Goal: Task Accomplishment & Management: Manage account settings

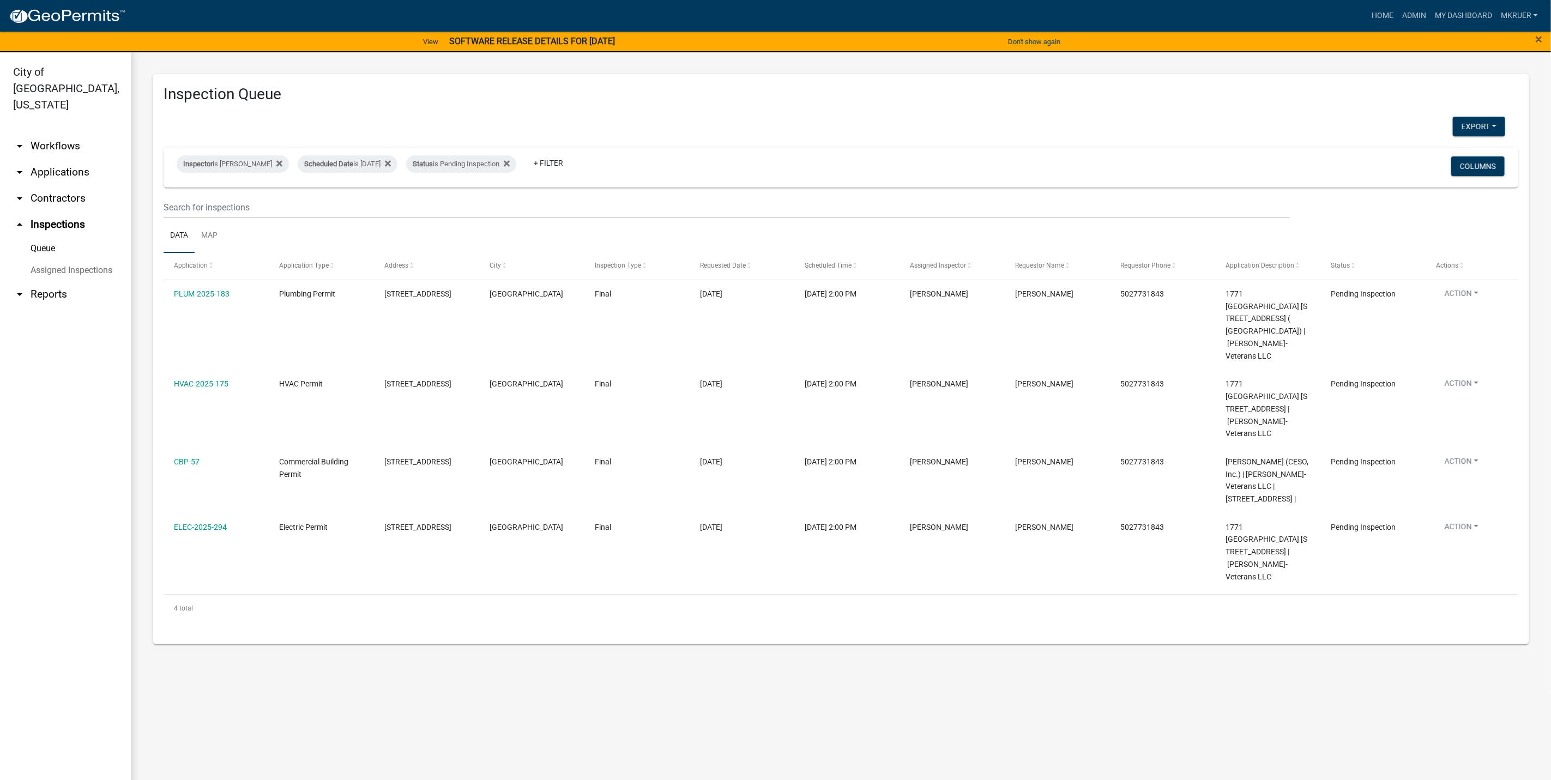
click at [46, 133] on link "arrow_drop_down Workflows" at bounding box center [65, 146] width 131 height 26
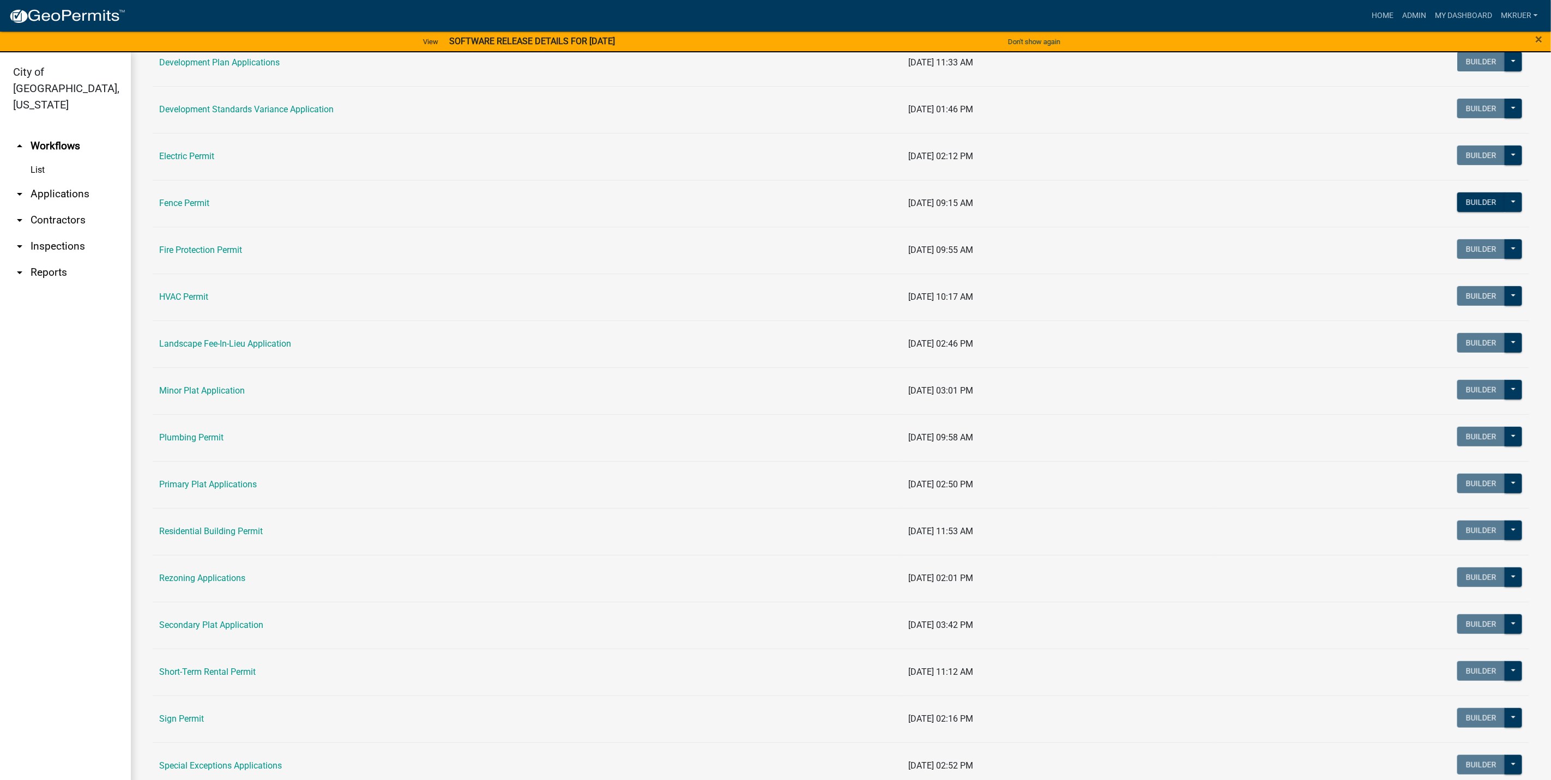
scroll to position [327, 0]
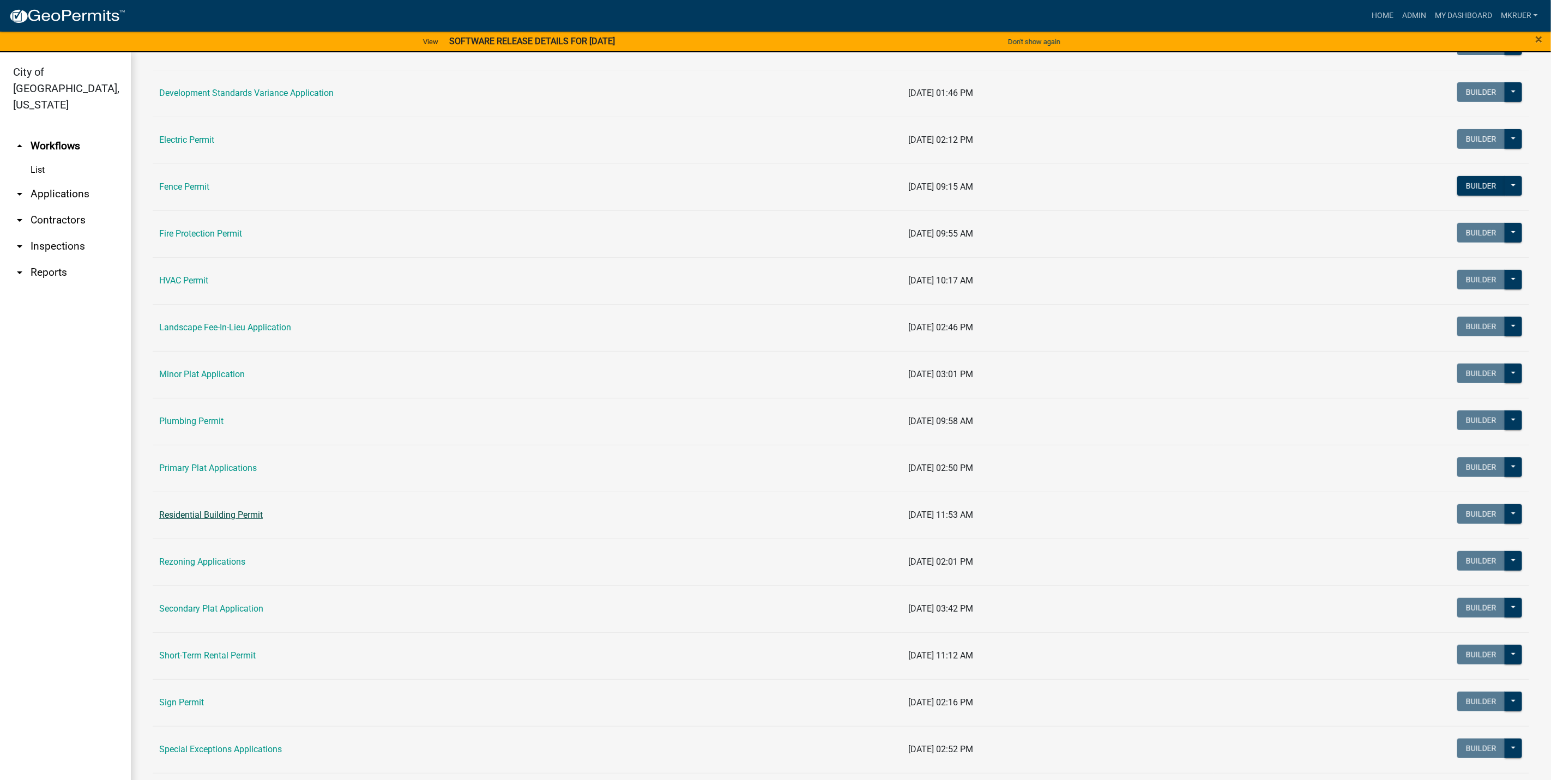
click at [206, 517] on link "Residential Building Permit" at bounding box center [211, 515] width 104 height 10
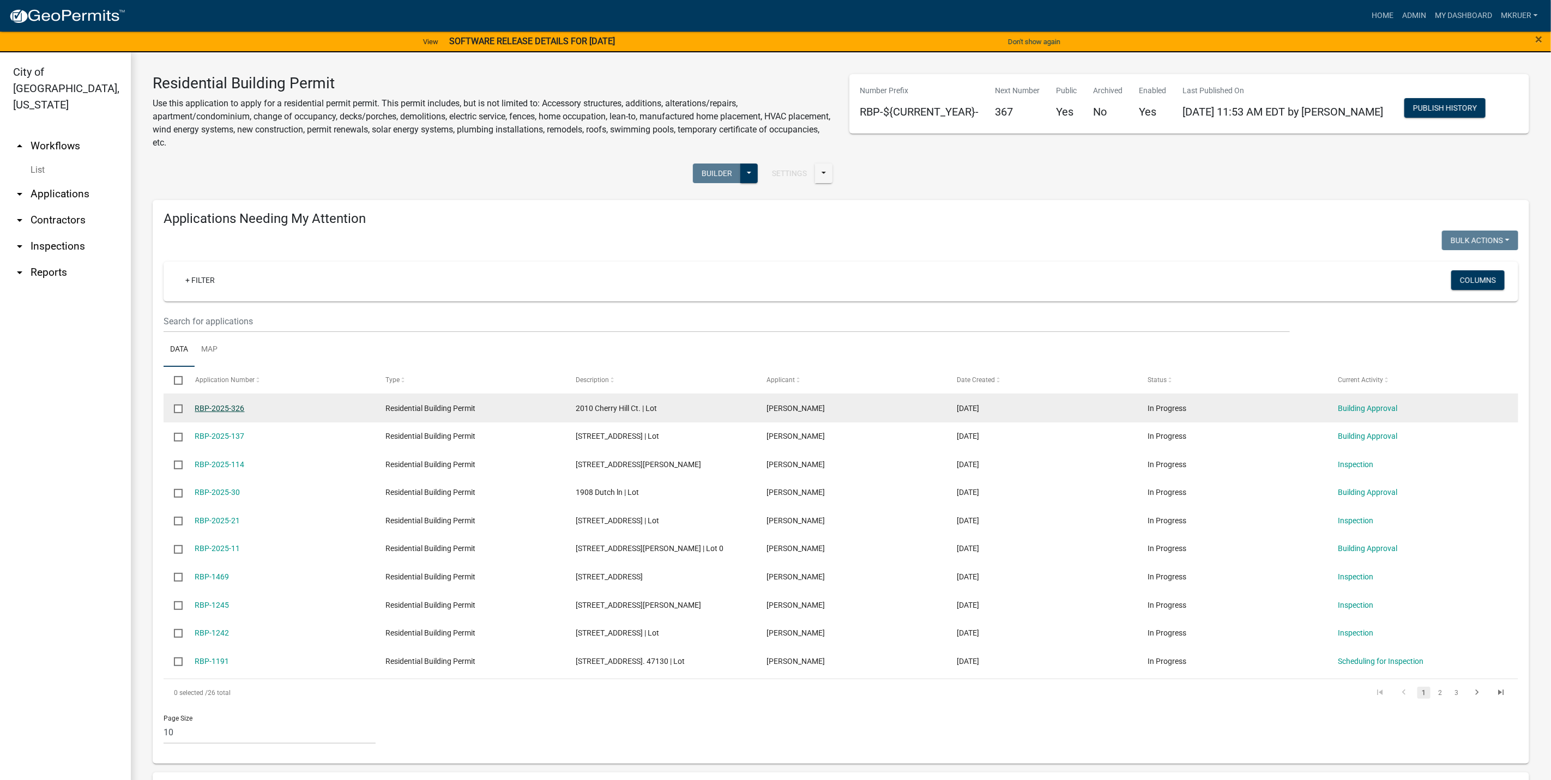
click at [220, 406] on link "RBP-2025-326" at bounding box center [220, 408] width 50 height 9
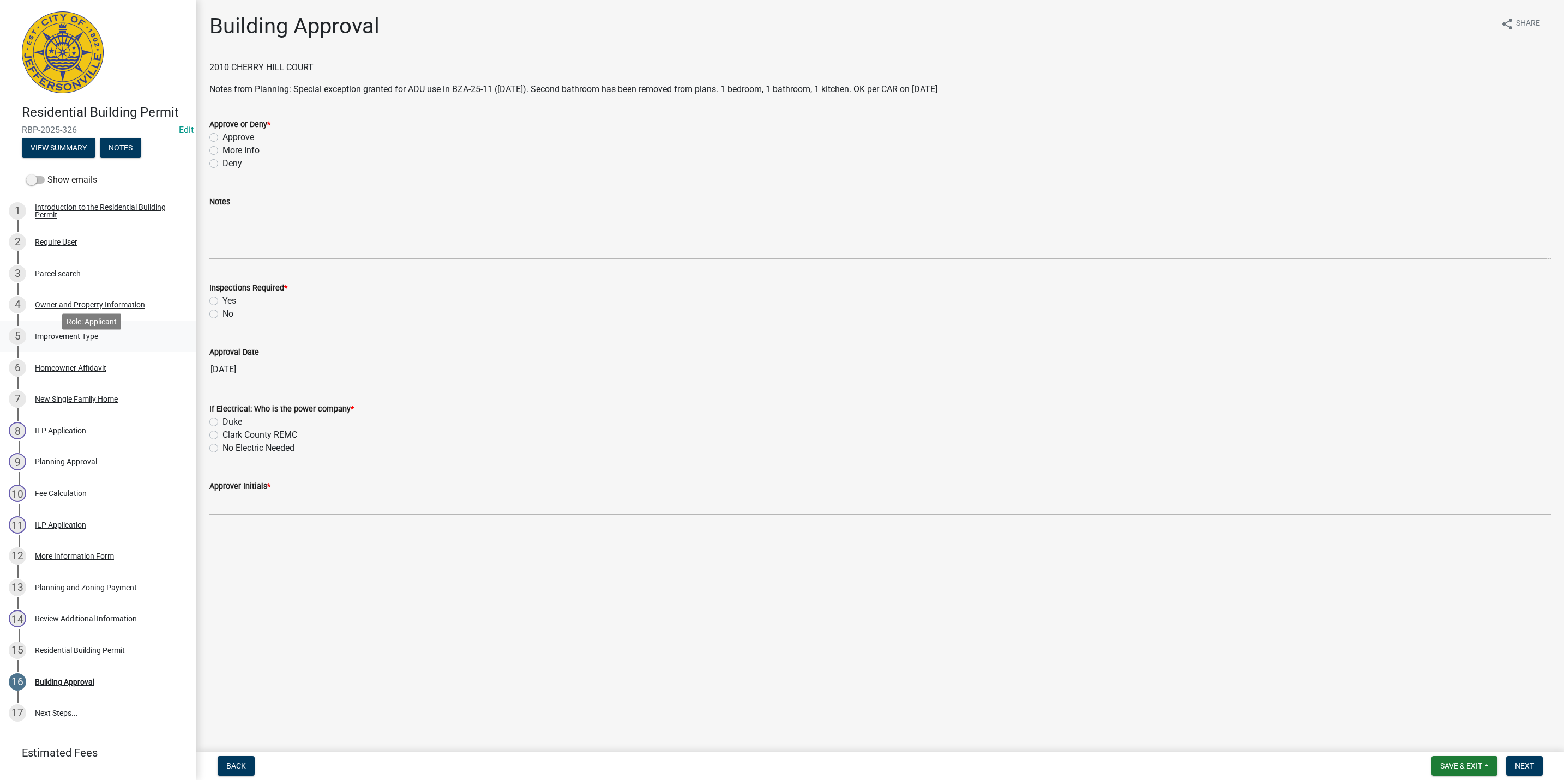
click at [57, 340] on div "Improvement Type" at bounding box center [66, 337] width 63 height 8
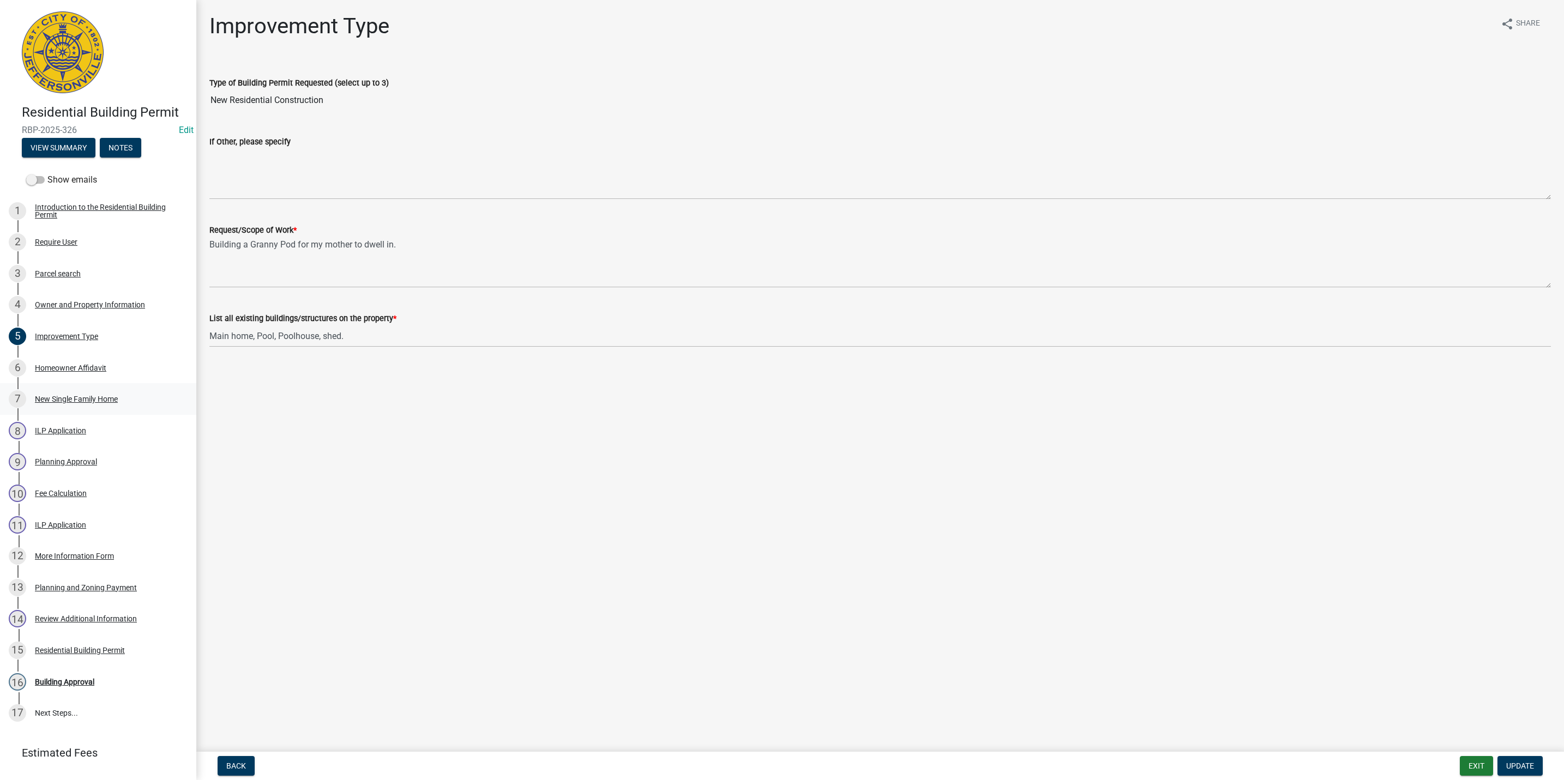
click at [66, 403] on div "New Single Family Home" at bounding box center [76, 399] width 83 height 8
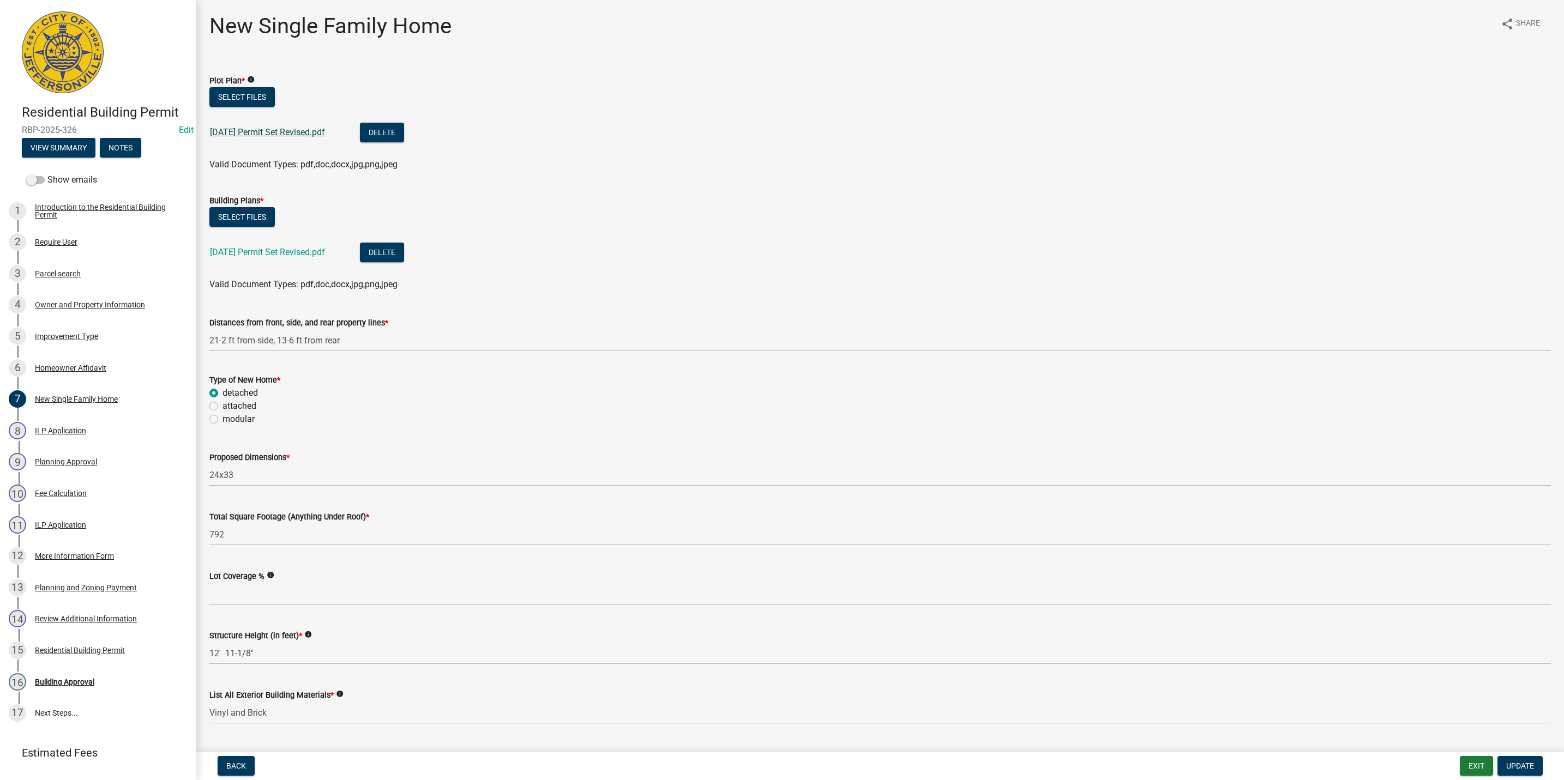
click at [272, 131] on link "8-4-25 Permit Set Revised.pdf" at bounding box center [267, 132] width 115 height 10
click at [51, 278] on div "Parcel search" at bounding box center [58, 274] width 46 height 8
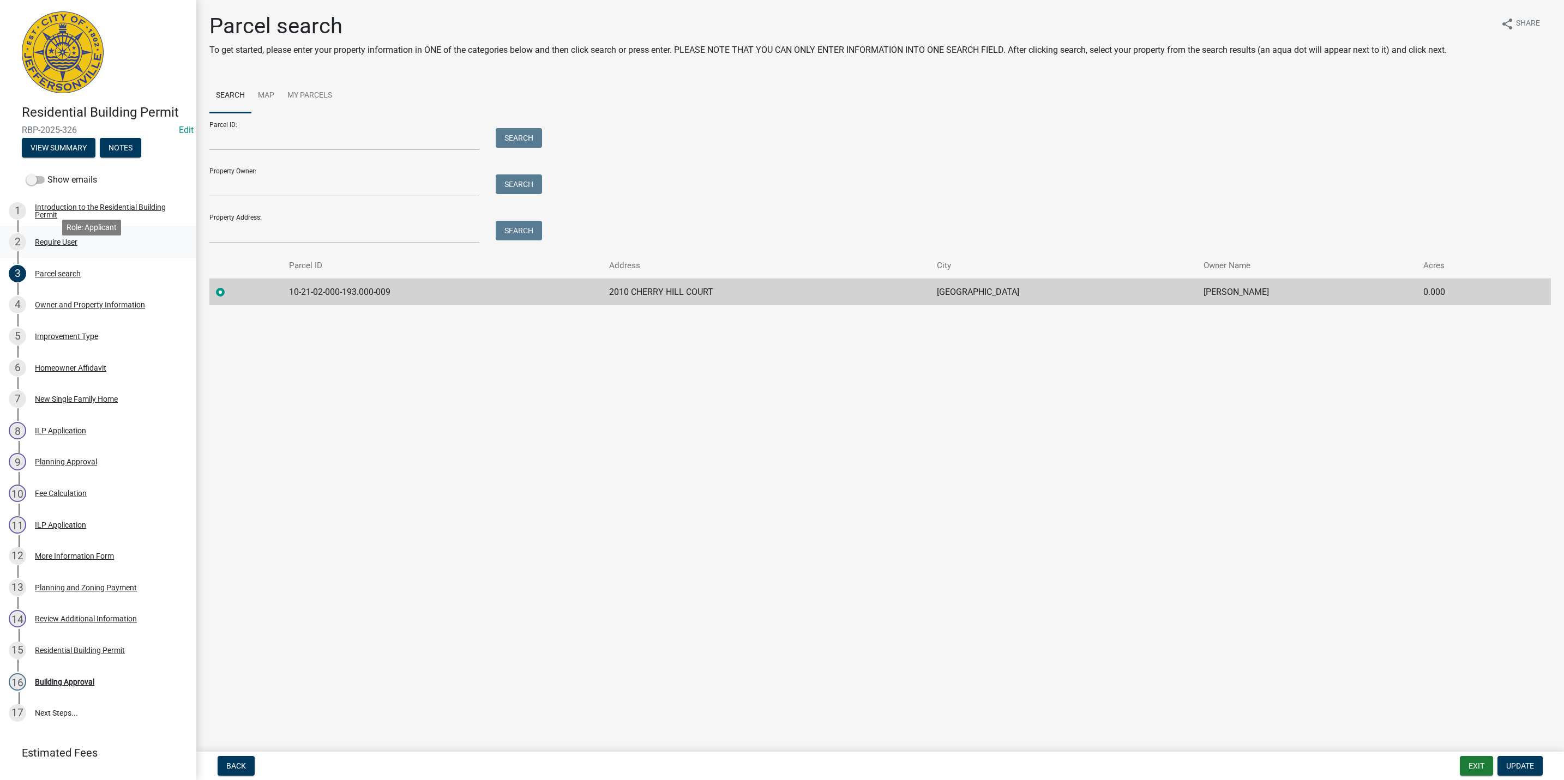
click at [51, 246] on div "Require User" at bounding box center [56, 242] width 43 height 8
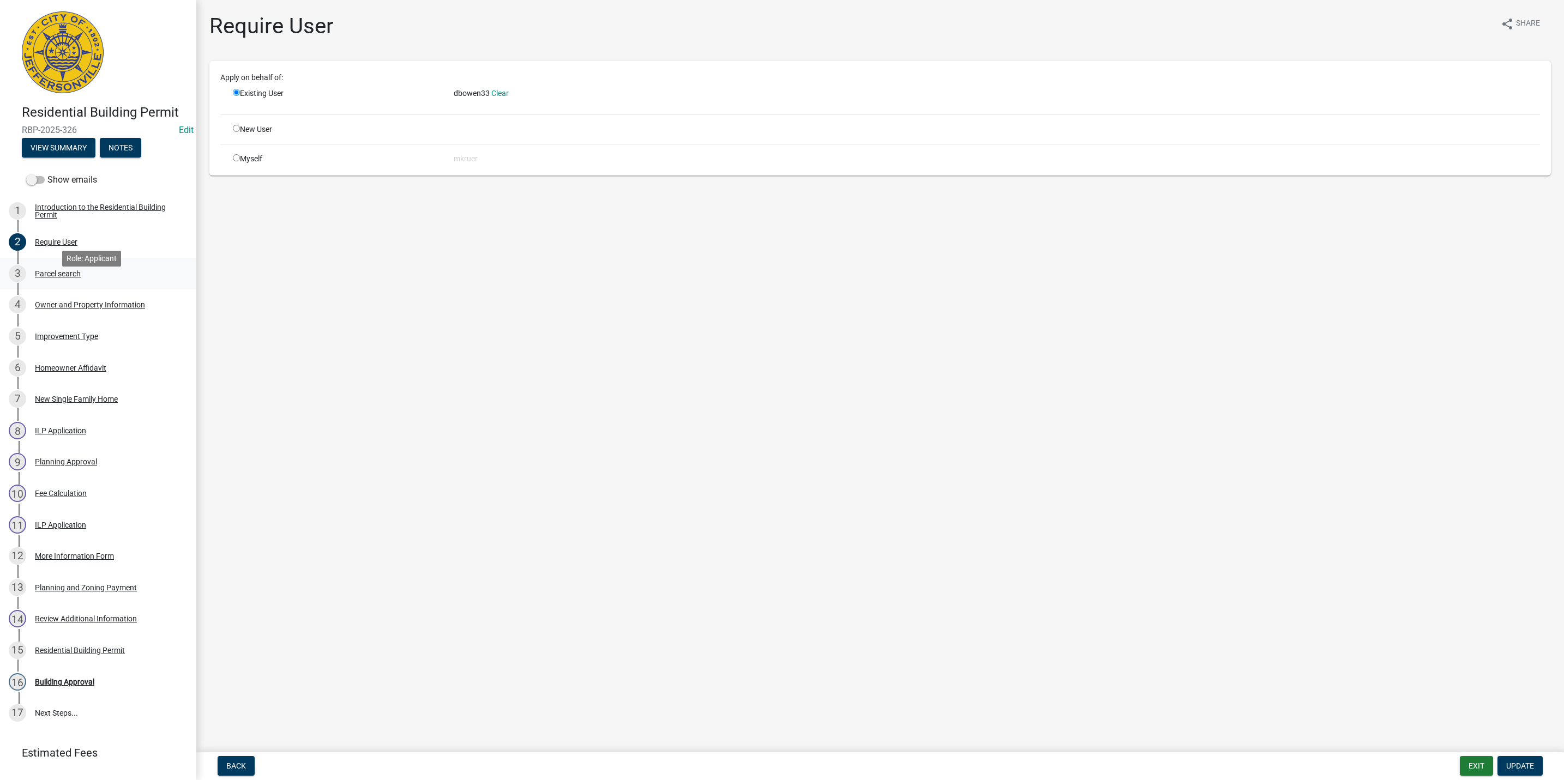
click at [61, 278] on div "Parcel search" at bounding box center [58, 274] width 46 height 8
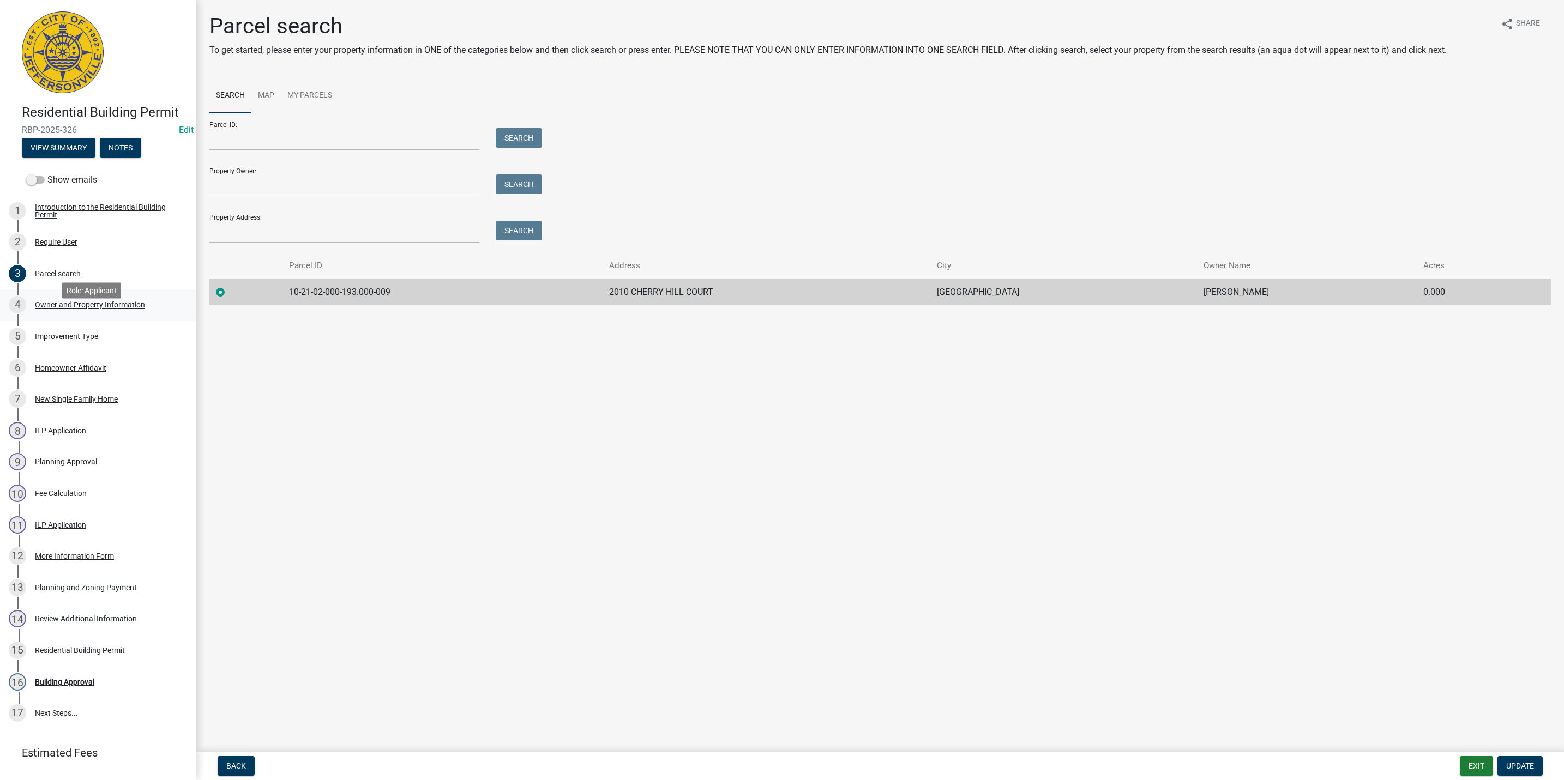
click at [64, 309] on div "Owner and Property Information" at bounding box center [90, 305] width 110 height 8
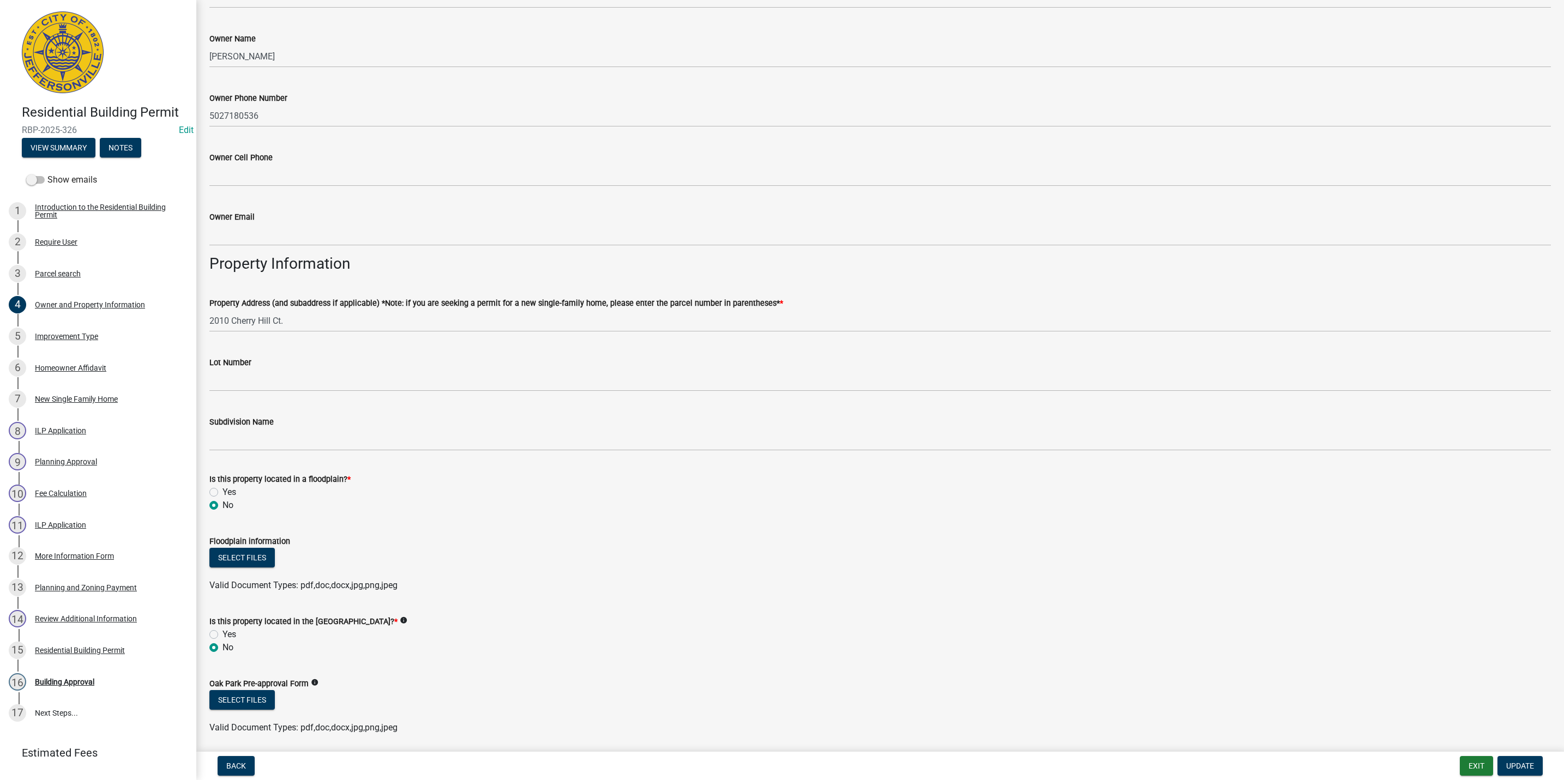
scroll to position [327, 0]
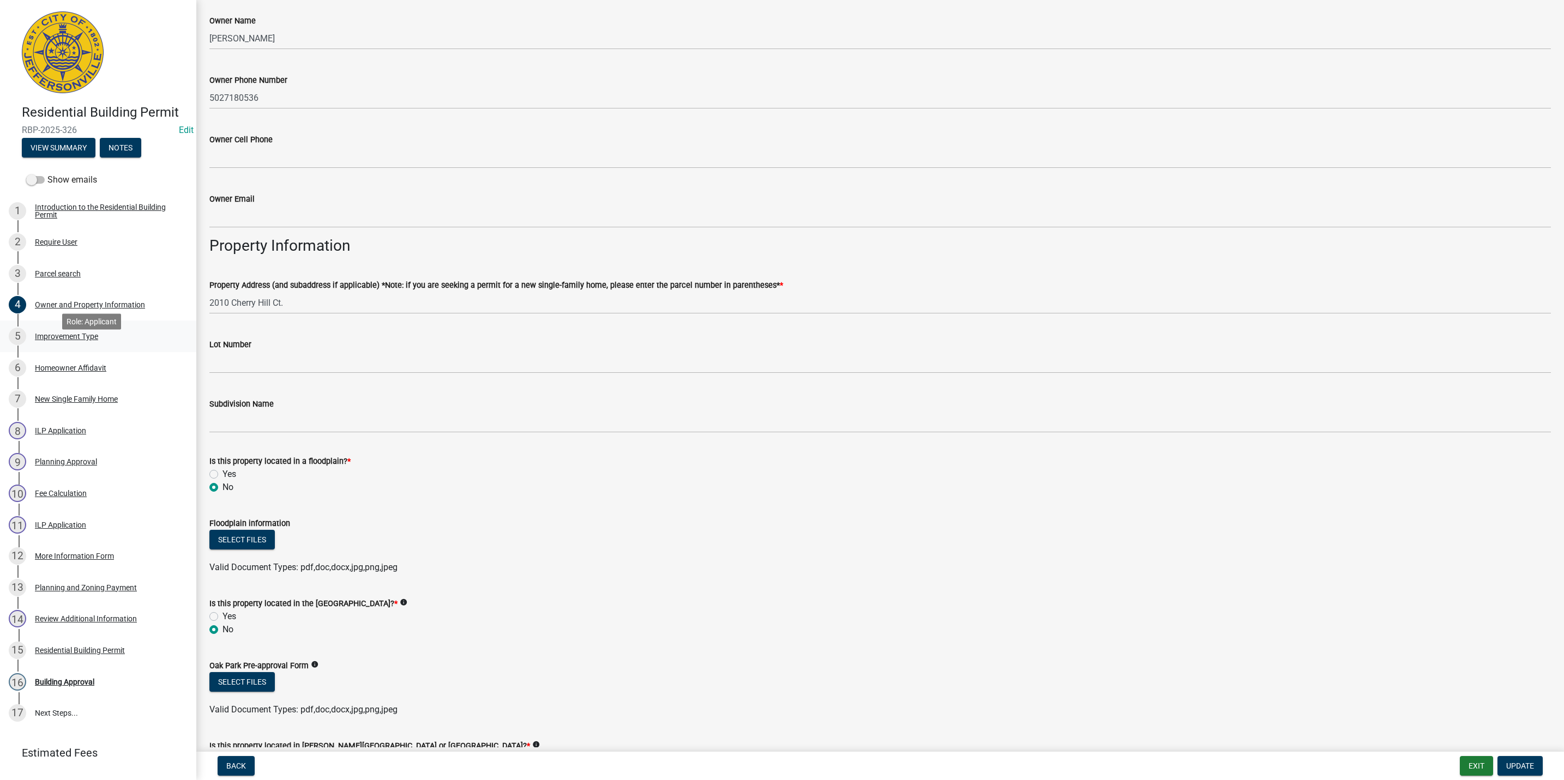
click at [57, 340] on div "Improvement Type" at bounding box center [66, 337] width 63 height 8
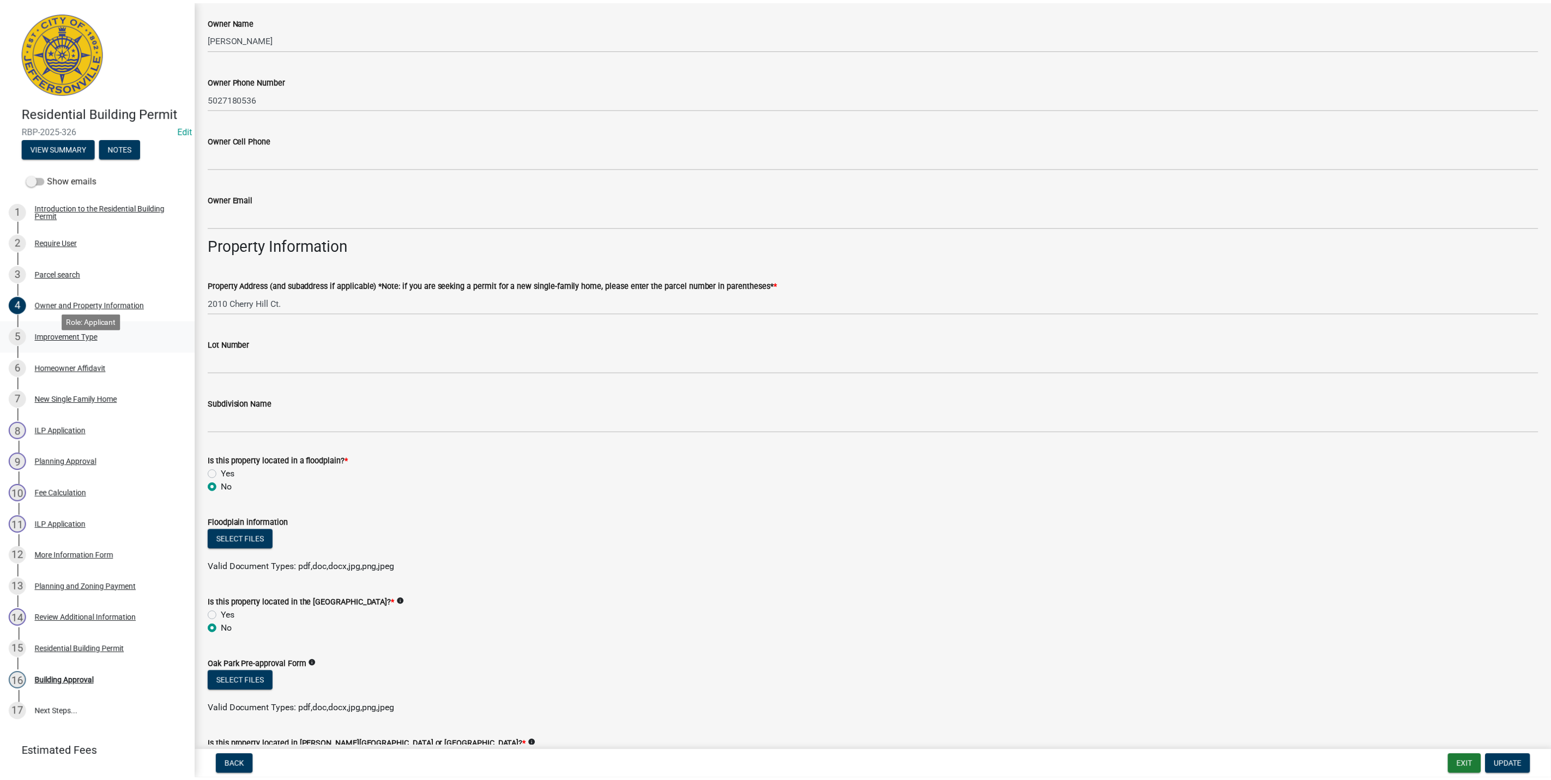
scroll to position [0, 0]
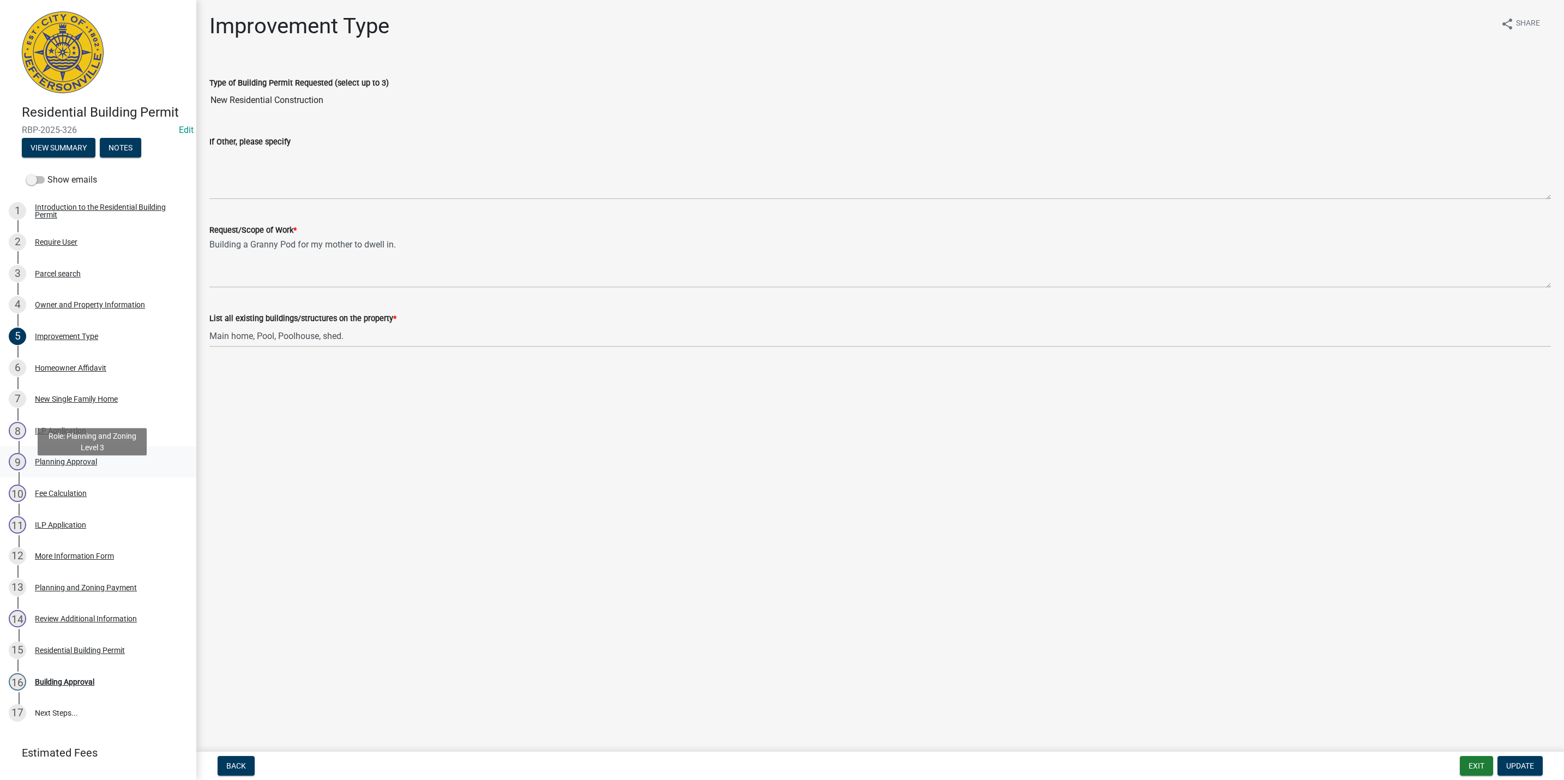
click at [53, 466] on div "Planning Approval" at bounding box center [66, 462] width 62 height 8
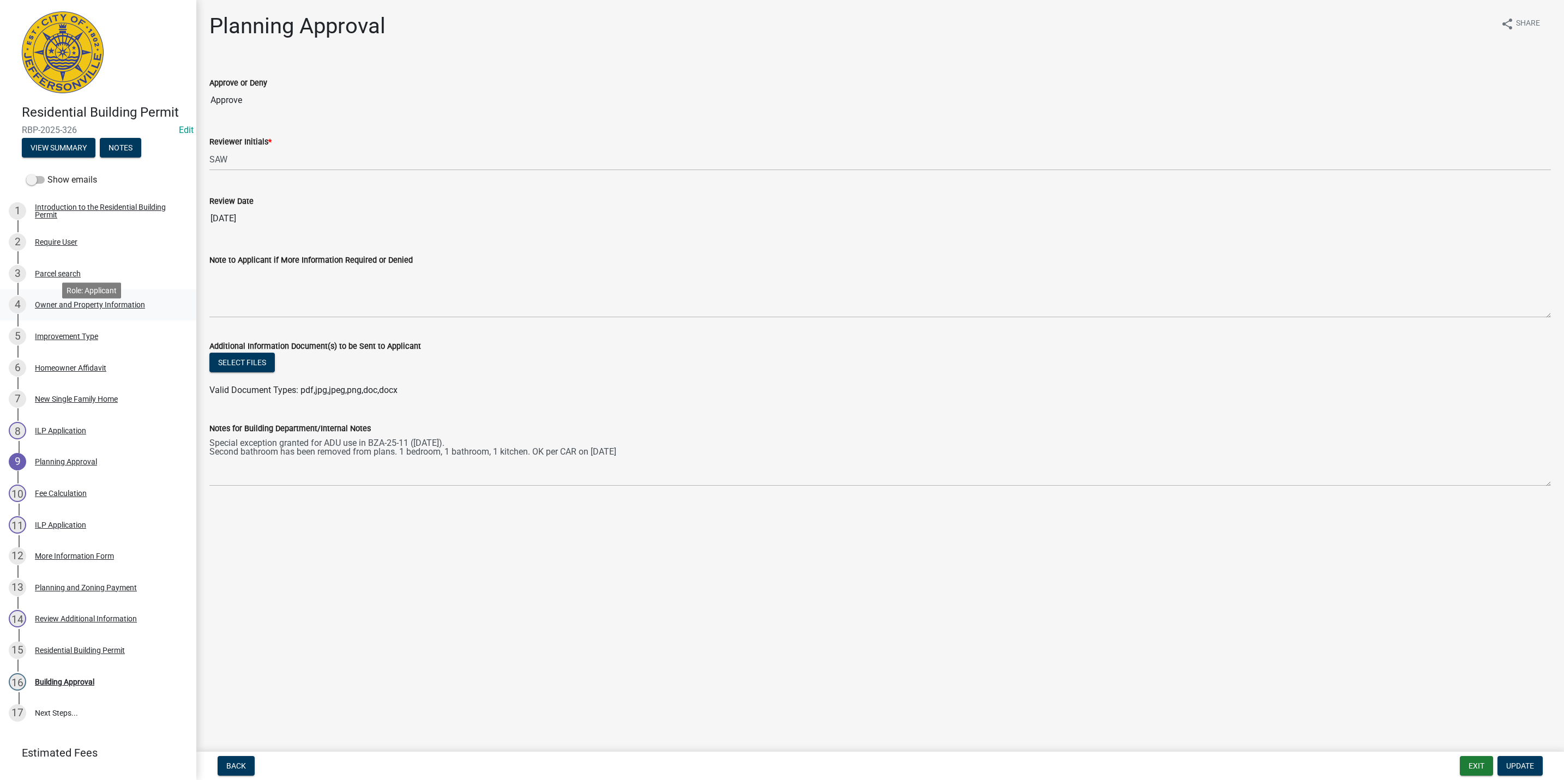
click at [94, 309] on div "Owner and Property Information" at bounding box center [90, 305] width 110 height 8
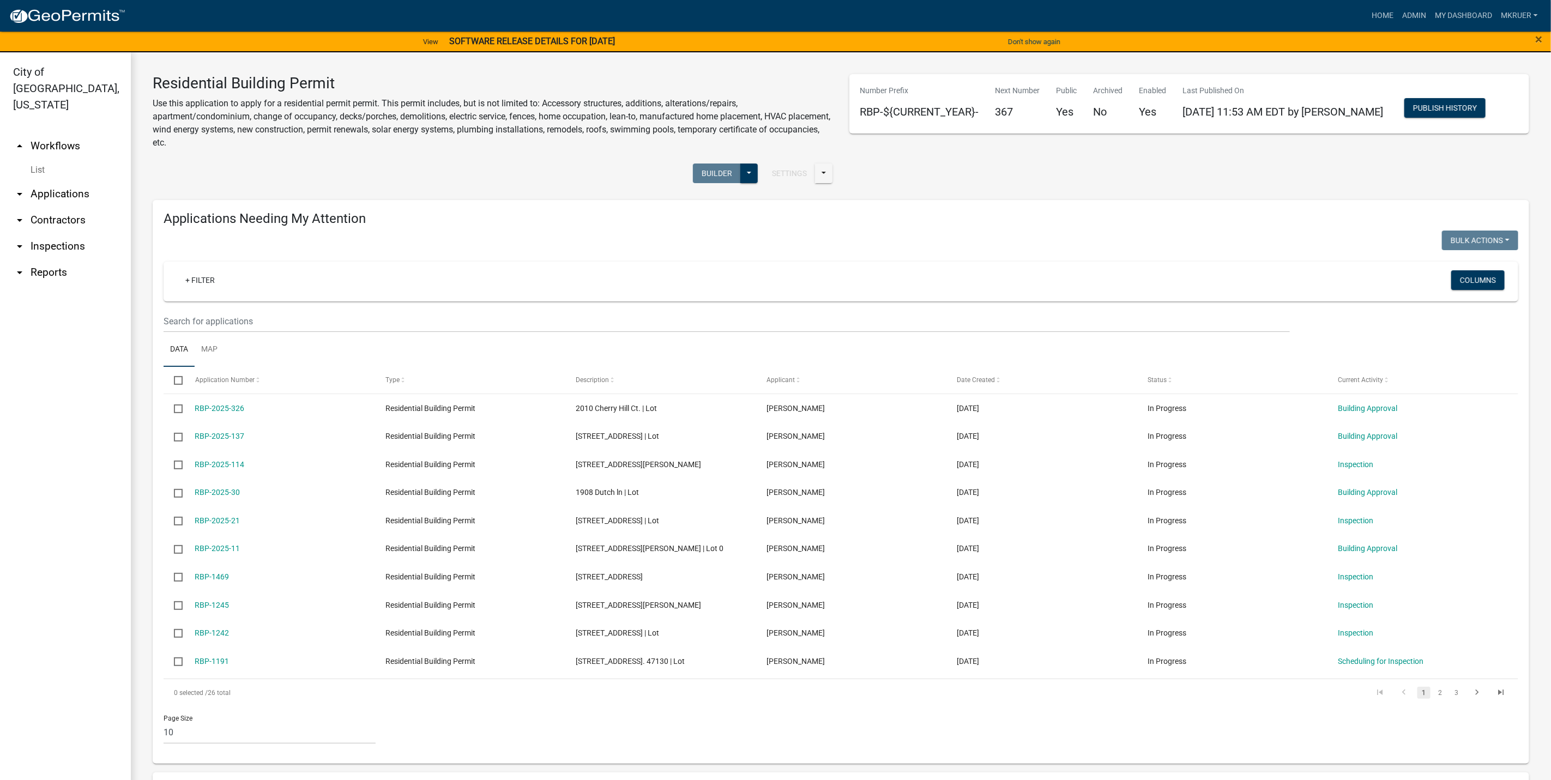
click at [51, 233] on link "arrow_drop_down Inspections" at bounding box center [65, 246] width 131 height 26
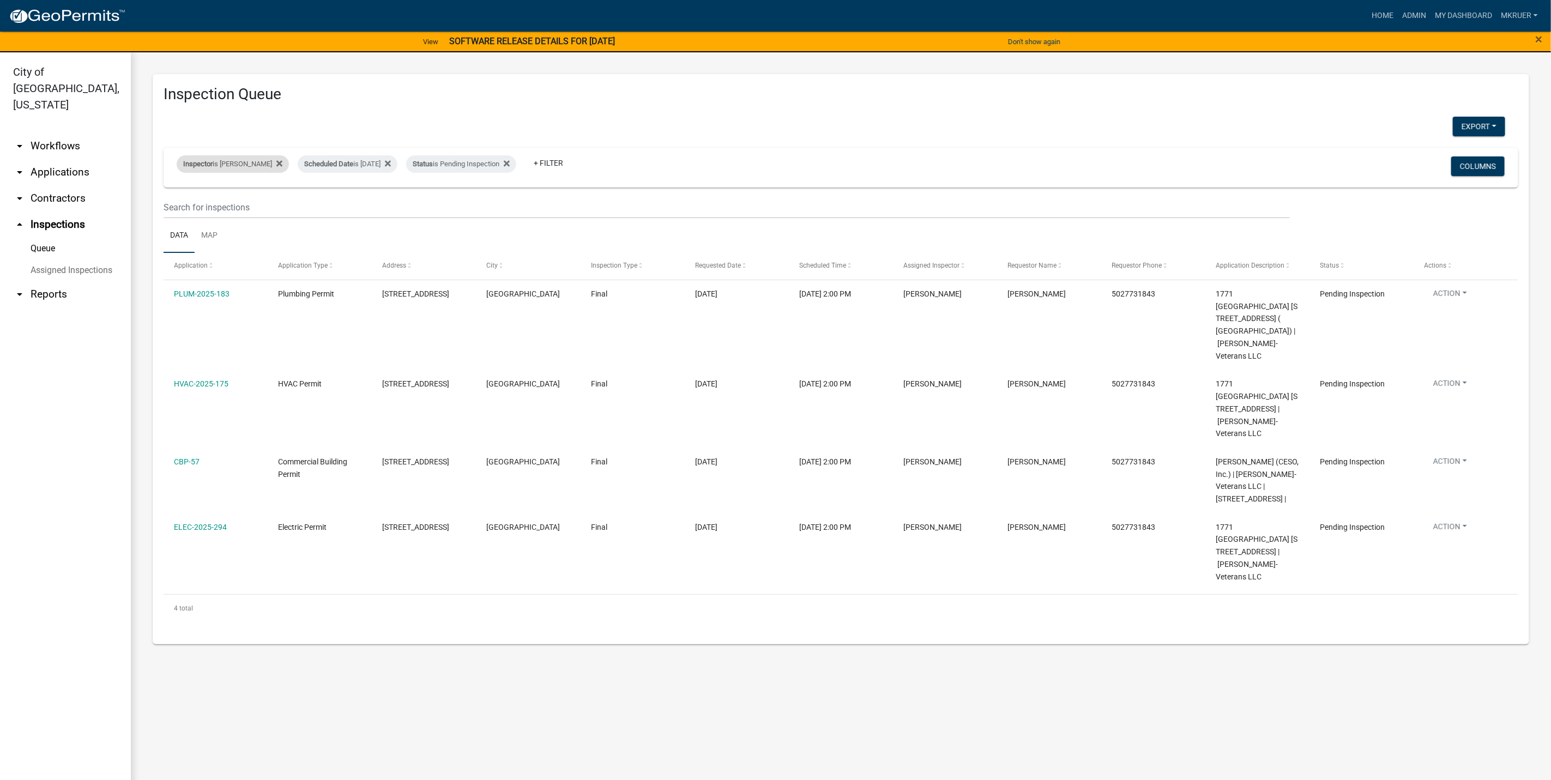
click at [246, 165] on div "Inspector is [PERSON_NAME]" at bounding box center [233, 163] width 112 height 17
click at [189, 218] on select "Select an option None [PERSON_NAME] [PERSON_NAME] [PERSON_NAME] [PERSON_NAME] […" at bounding box center [224, 217] width 109 height 22
click at [178, 206] on select "Select an option None [PERSON_NAME] [PERSON_NAME] [PERSON_NAME] [PERSON_NAME] […" at bounding box center [224, 217] width 109 height 22
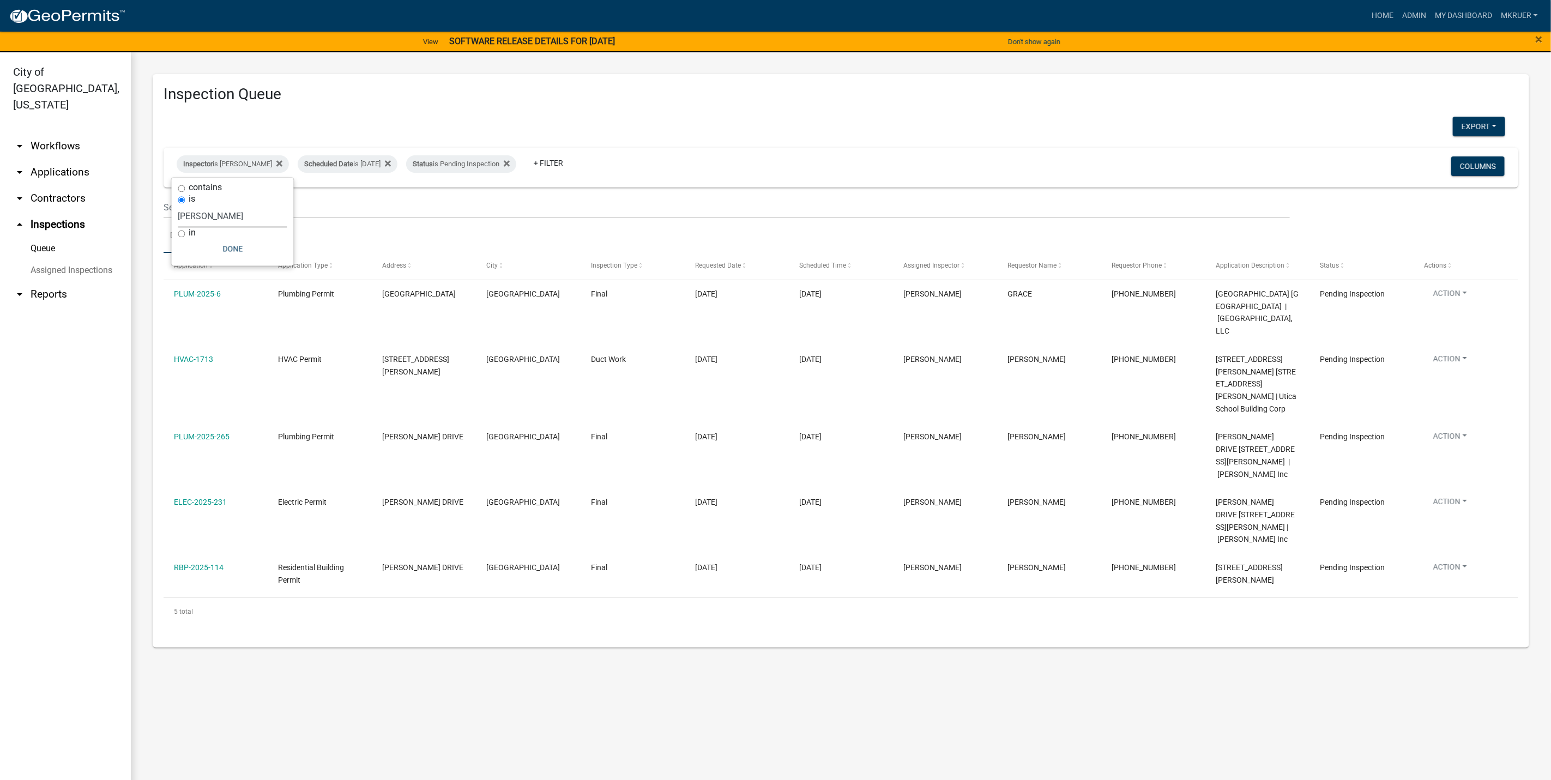
click at [219, 213] on select "Select an option None [PERSON_NAME] [PERSON_NAME] [PERSON_NAME] [PERSON_NAME] […" at bounding box center [232, 217] width 109 height 22
click at [178, 206] on select "Select an option None [PERSON_NAME] [PERSON_NAME] [PERSON_NAME] [PERSON_NAME] […" at bounding box center [232, 217] width 109 height 22
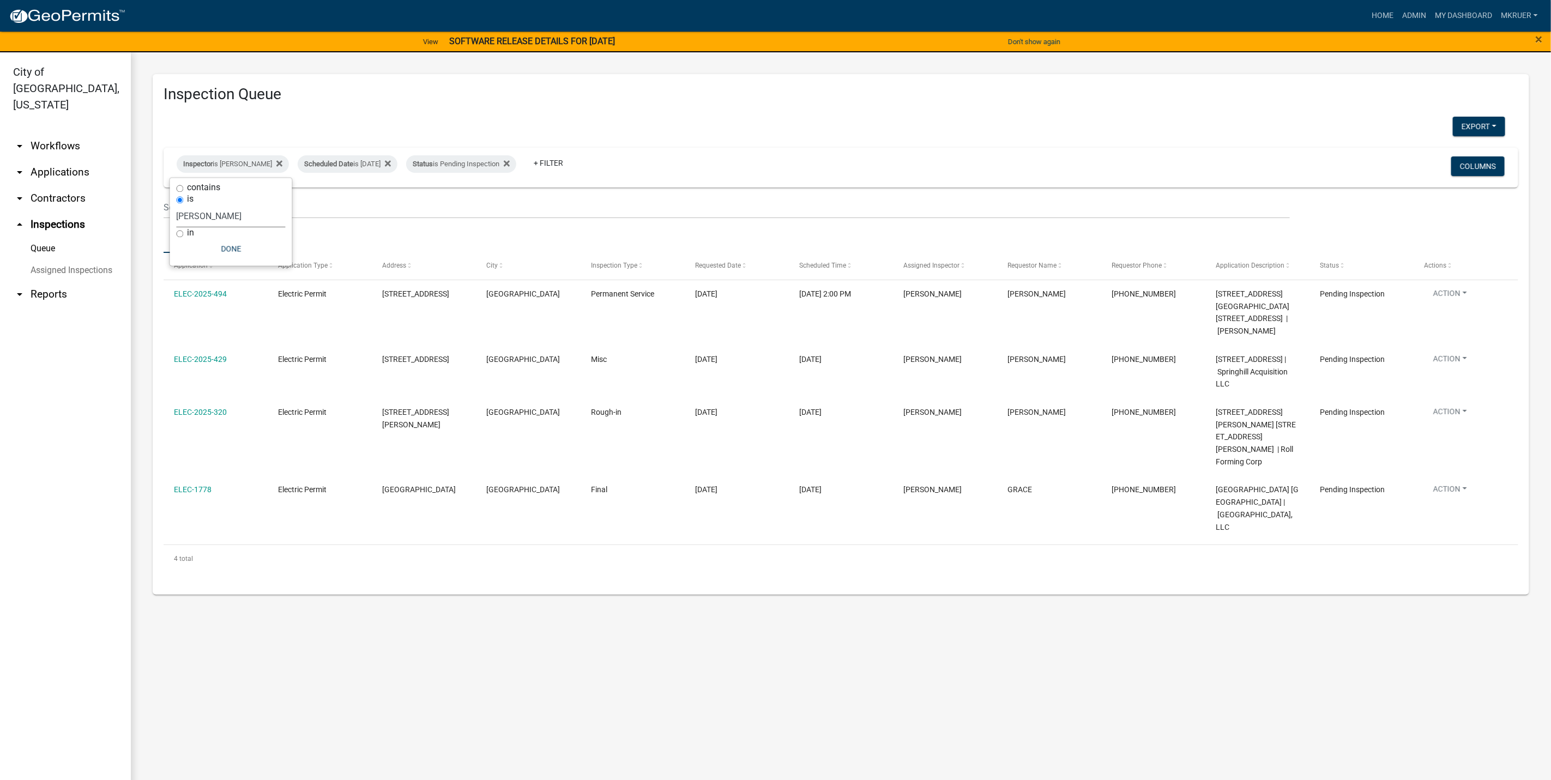
click at [223, 214] on select "Select an option None [PERSON_NAME] [PERSON_NAME] [PERSON_NAME] [PERSON_NAME] […" at bounding box center [231, 217] width 109 height 22
select select "fdb3bcc6-ce93-4663-8a18-5c08884dd177"
click at [177, 206] on select "Select an option None [PERSON_NAME] [PERSON_NAME] [PERSON_NAME] [PERSON_NAME] […" at bounding box center [231, 217] width 109 height 22
